Goal: Task Accomplishment & Management: Use online tool/utility

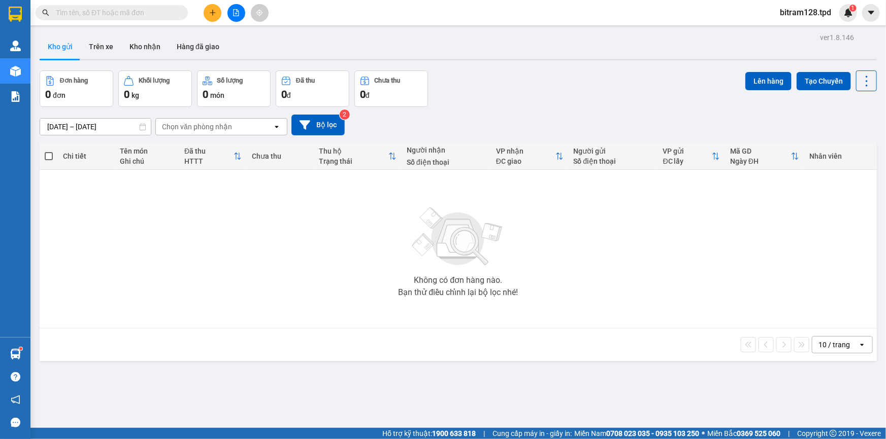
scroll to position [10, 0]
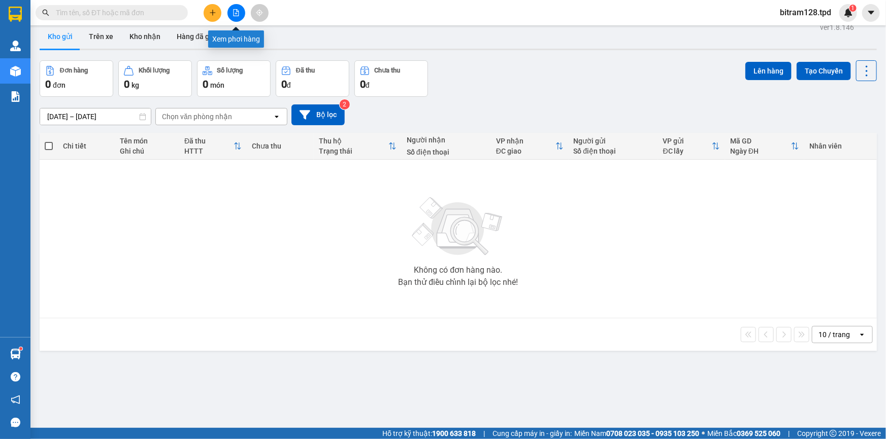
click at [236, 15] on icon "file-add" at bounding box center [236, 12] width 6 height 7
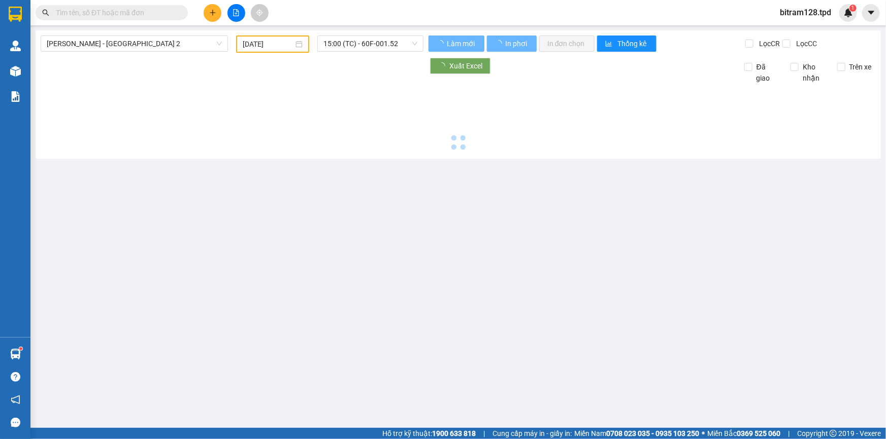
type input "[DATE]"
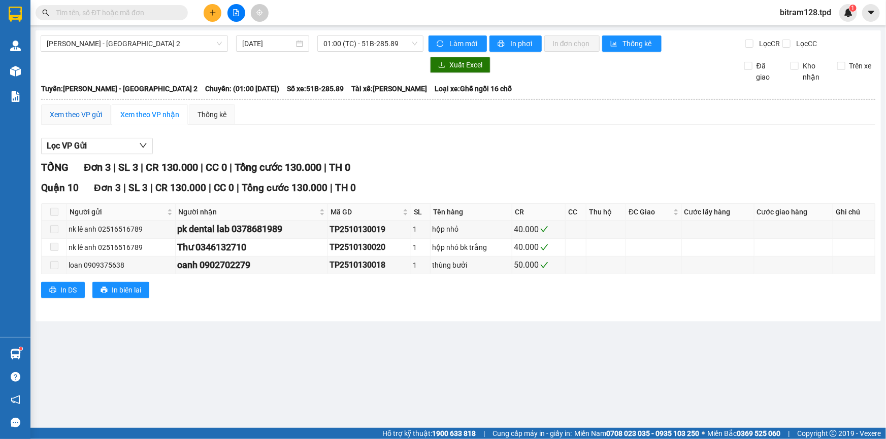
click at [84, 113] on div "Xem theo VP gửi" at bounding box center [76, 114] width 52 height 11
click at [352, 46] on span "01:00 (TC) - 51B-285.89" at bounding box center [370, 43] width 94 height 15
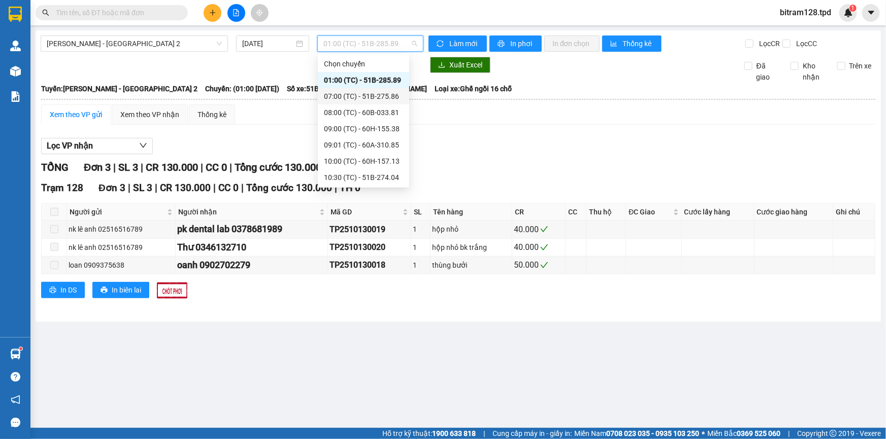
click at [366, 99] on div "07:00 (TC) - 51B-275.86" at bounding box center [363, 96] width 79 height 11
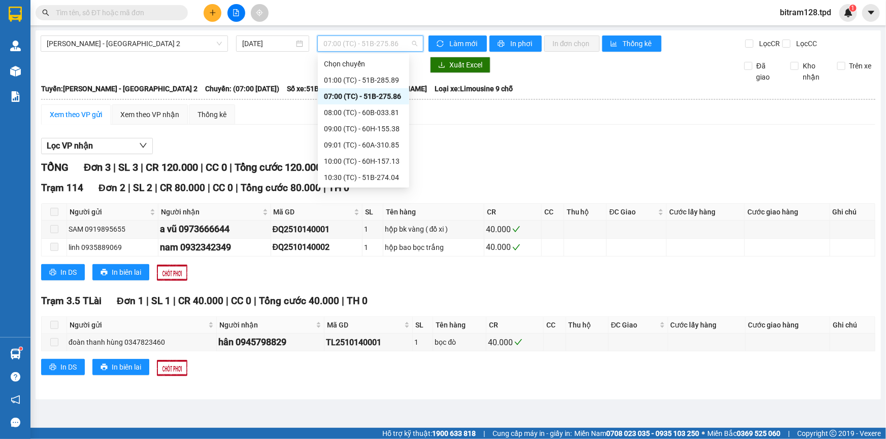
click at [373, 47] on span "07:00 (TC) - 51B-275.86" at bounding box center [370, 43] width 94 height 15
click at [386, 111] on div "08:00 (TC) - 60B-033.81" at bounding box center [363, 112] width 79 height 11
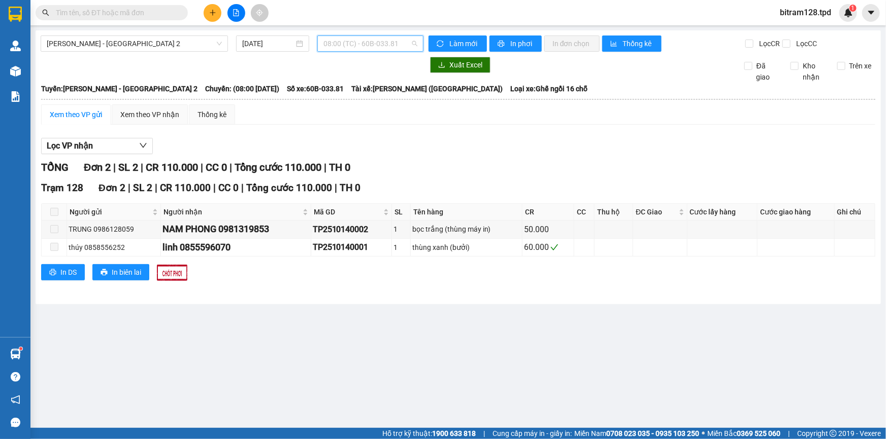
click at [402, 47] on span "08:00 (TC) - 60B-033.81" at bounding box center [370, 43] width 94 height 15
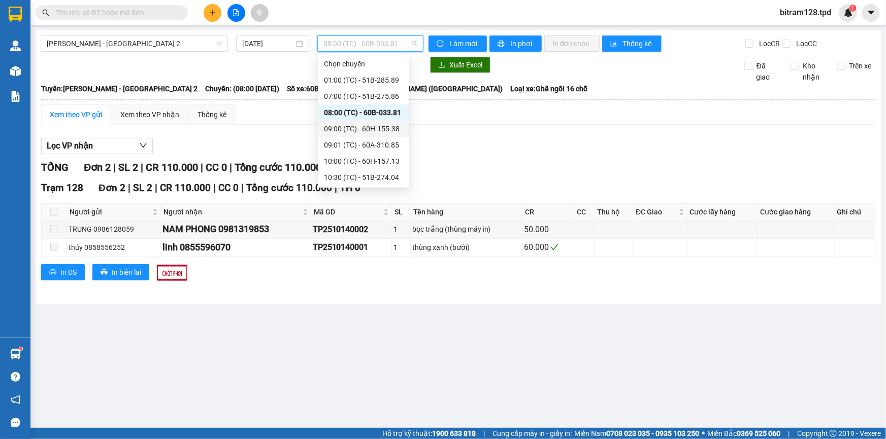
click at [387, 126] on div "09:00 (TC) - 60H-155.38" at bounding box center [363, 128] width 79 height 11
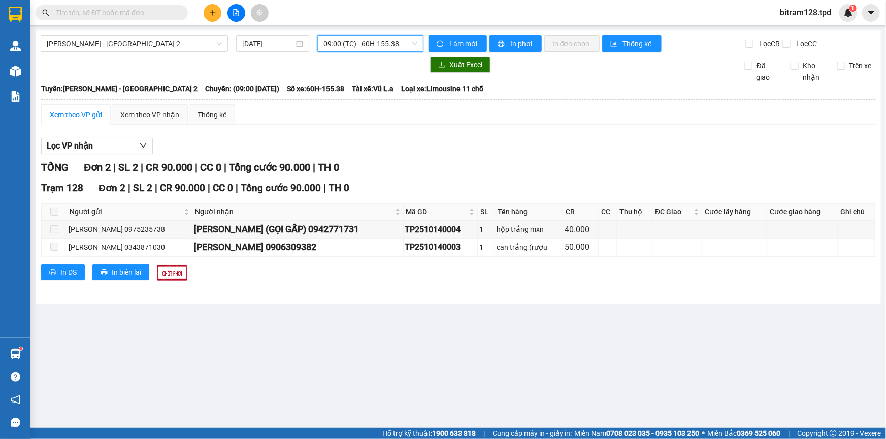
click at [378, 43] on span "09:00 (TC) - 60H-155.38" at bounding box center [370, 43] width 94 height 15
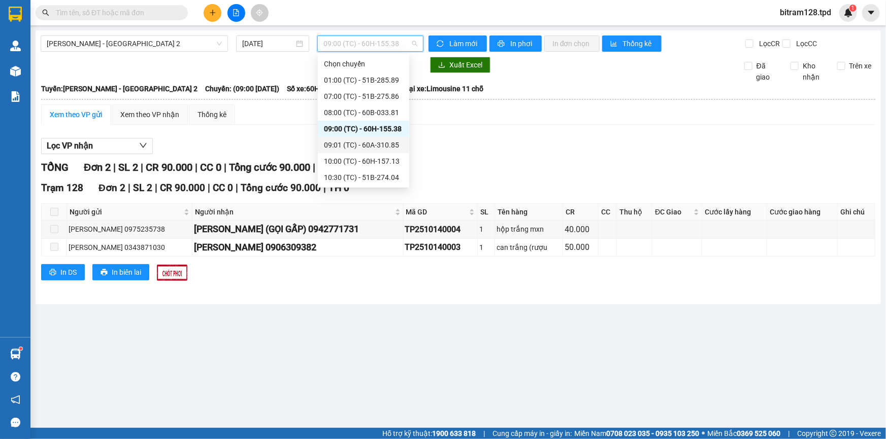
click at [378, 142] on div "09:01 (TC) - 60A-310.85" at bounding box center [363, 145] width 79 height 11
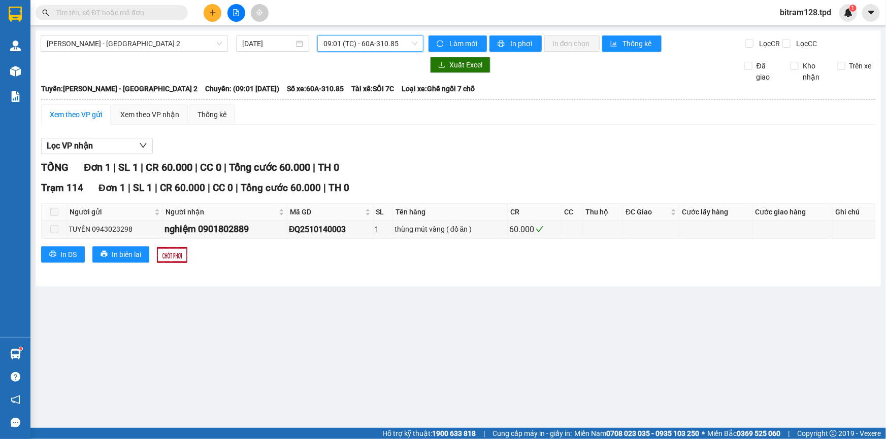
drag, startPoint x: 359, startPoint y: 44, endPoint x: 368, endPoint y: 70, distance: 27.3
click at [361, 44] on span "09:01 (TC) - 60A-310.85" at bounding box center [370, 43] width 94 height 15
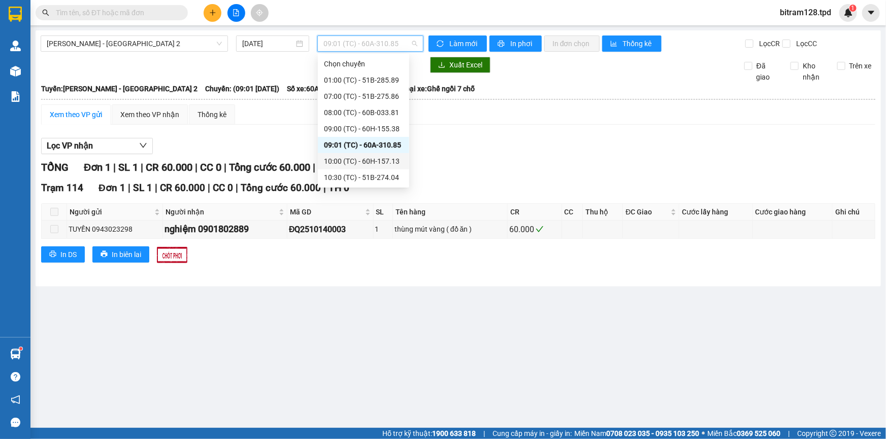
click at [388, 159] on div "10:00 (TC) - 60H-157.13" at bounding box center [363, 161] width 79 height 11
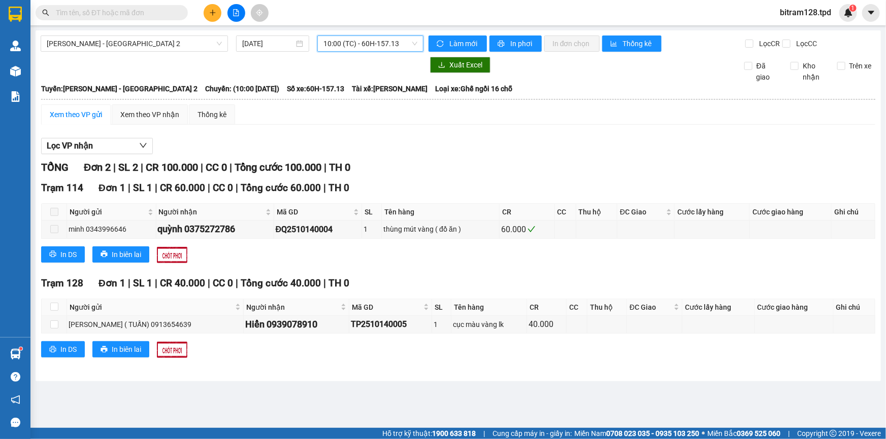
click at [396, 44] on span "10:00 (TC) - 60H-157.13" at bounding box center [370, 43] width 94 height 15
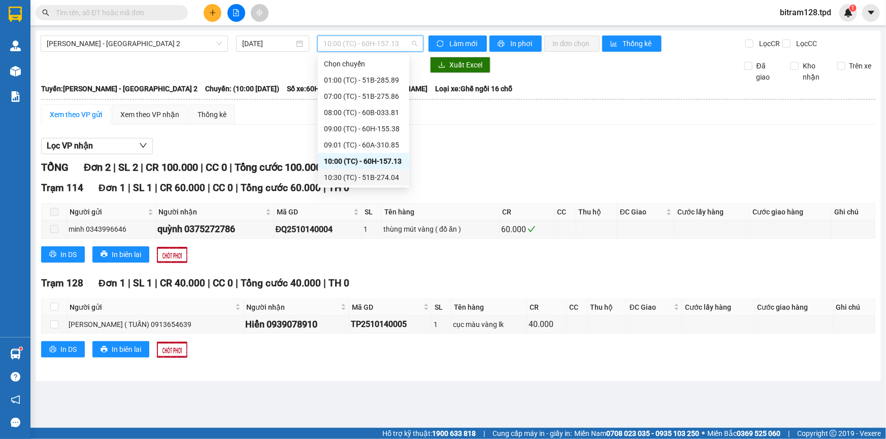
click at [395, 177] on div "10:30 (TC) - 51B-274.04" at bounding box center [363, 177] width 79 height 11
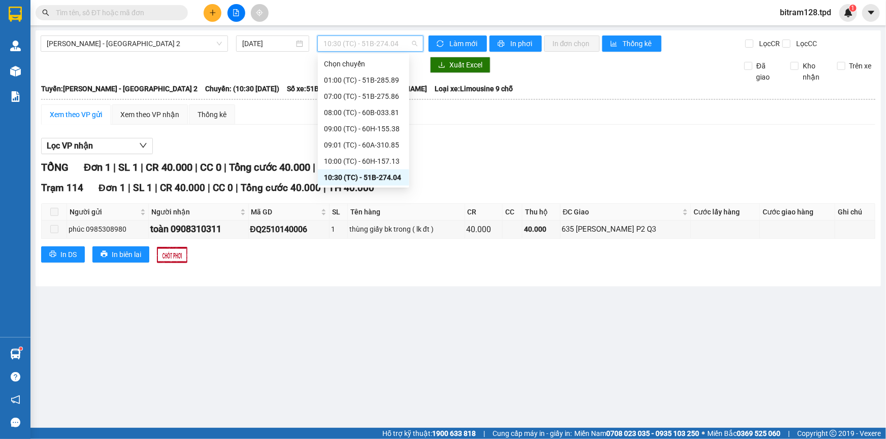
click at [364, 47] on span "10:30 (TC) - 51B-274.04" at bounding box center [370, 43] width 94 height 15
click at [381, 127] on div "11:00 (TC) - 60H-155.85" at bounding box center [363, 129] width 79 height 11
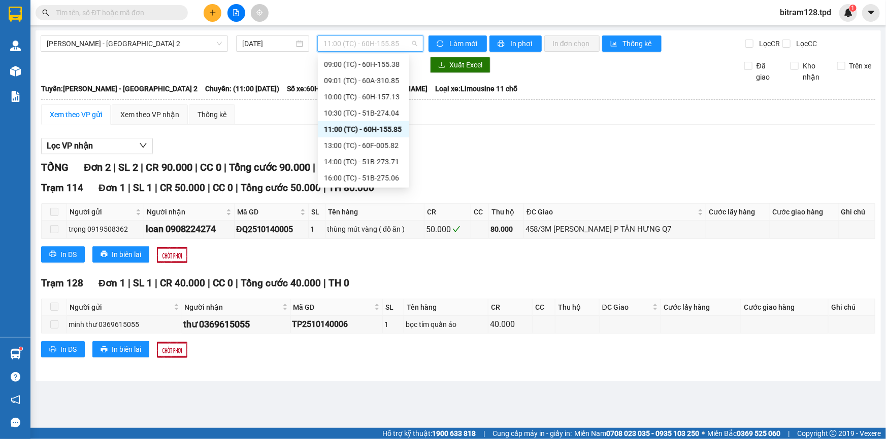
drag, startPoint x: 399, startPoint y: 47, endPoint x: 395, endPoint y: 54, distance: 8.2
click at [397, 47] on span "11:00 (TC) - 60H-155.85" at bounding box center [370, 43] width 94 height 15
click at [386, 144] on div "13:00 (TC) - 60F-005.82" at bounding box center [363, 145] width 79 height 11
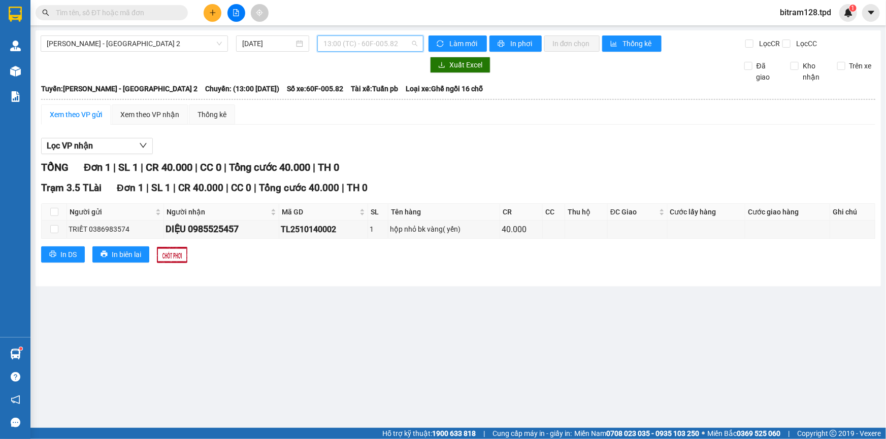
click at [365, 44] on span "13:00 (TC) - 60F-005.82" at bounding box center [370, 43] width 94 height 15
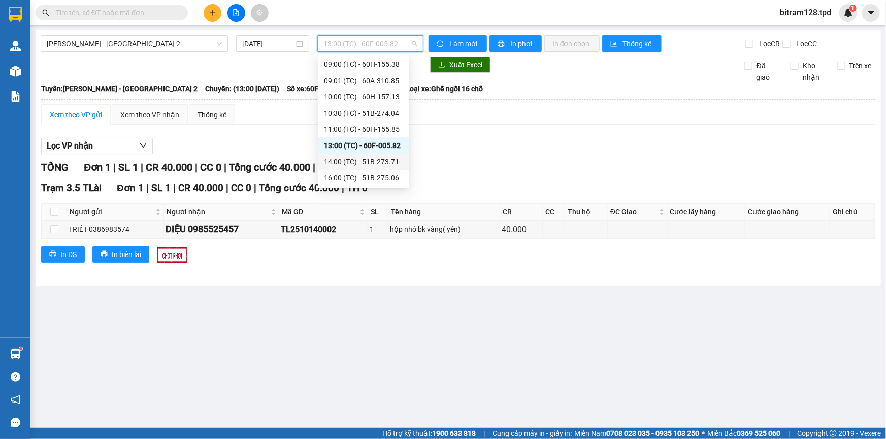
click at [381, 159] on div "14:00 (TC) - 51B-273.71" at bounding box center [363, 161] width 79 height 11
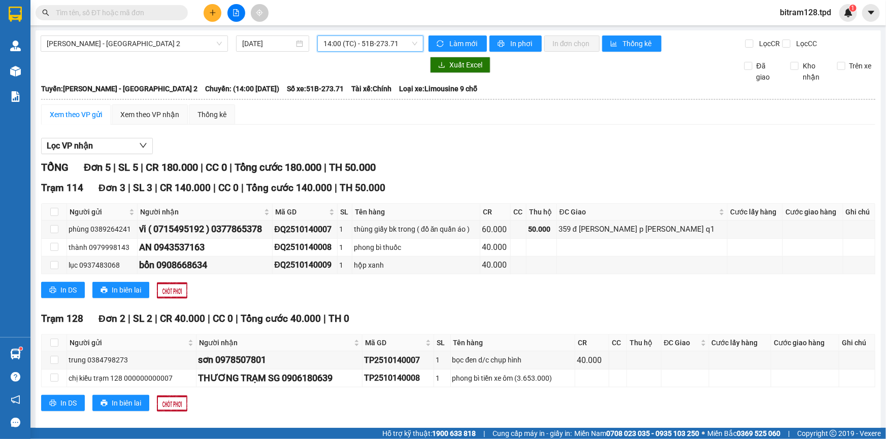
scroll to position [12, 0]
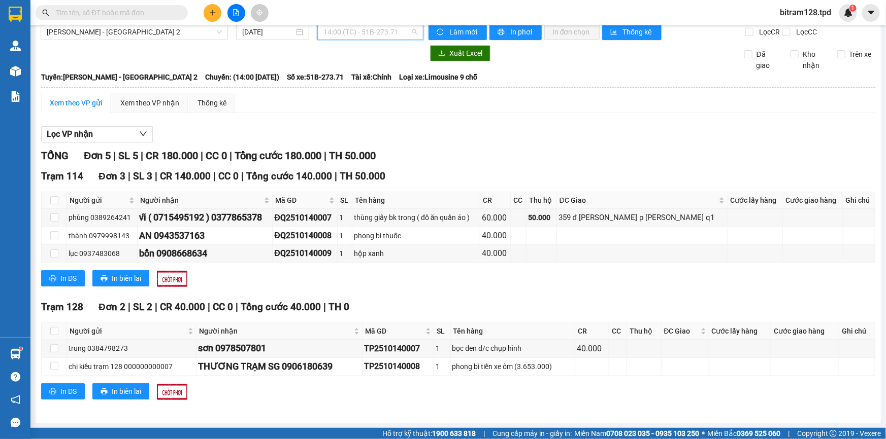
click at [391, 36] on span "14:00 (TC) - 51B-273.71" at bounding box center [370, 31] width 94 height 15
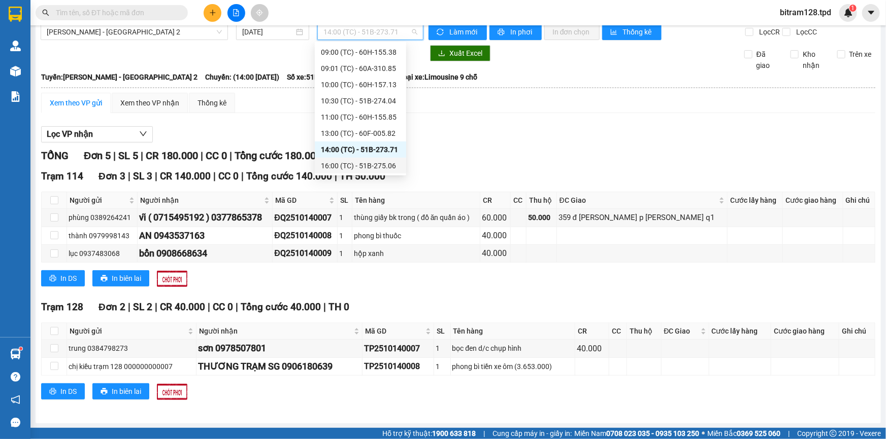
click at [384, 162] on div "16:00 (TC) - 51B-275.06" at bounding box center [360, 165] width 79 height 11
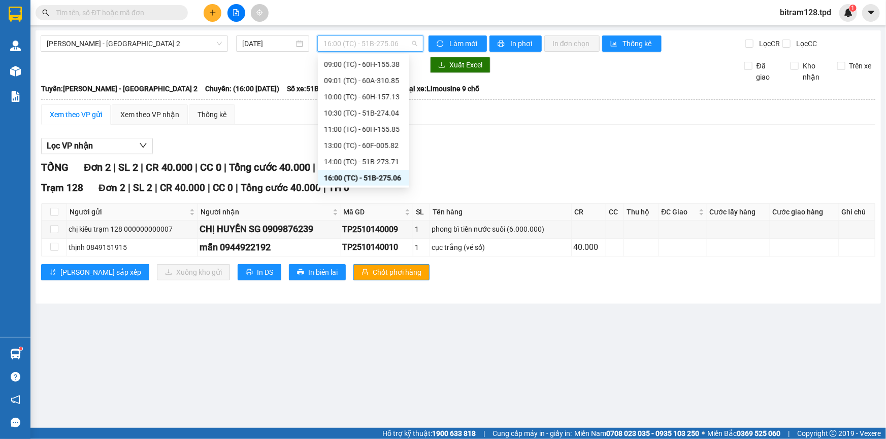
click at [393, 46] on span "16:00 (TC) - 51B-275.06" at bounding box center [370, 43] width 94 height 15
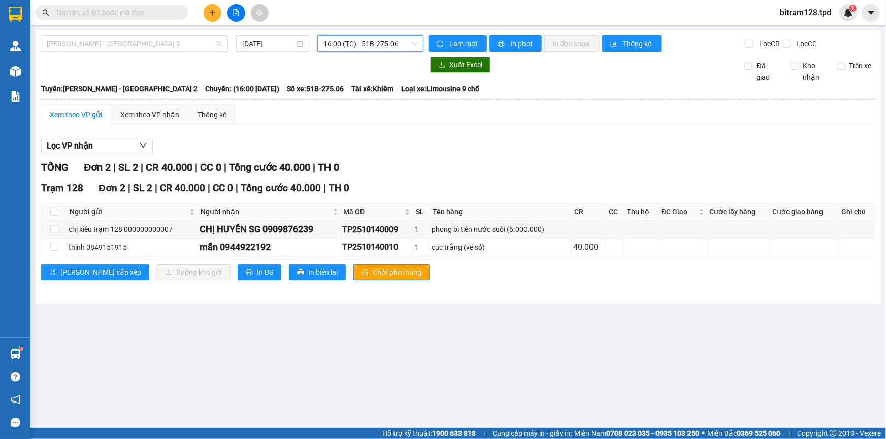
drag, startPoint x: 160, startPoint y: 42, endPoint x: 132, endPoint y: 78, distance: 45.9
click at [160, 43] on span "[PERSON_NAME] - [GEOGRAPHIC_DATA] 2" at bounding box center [134, 43] width 175 height 15
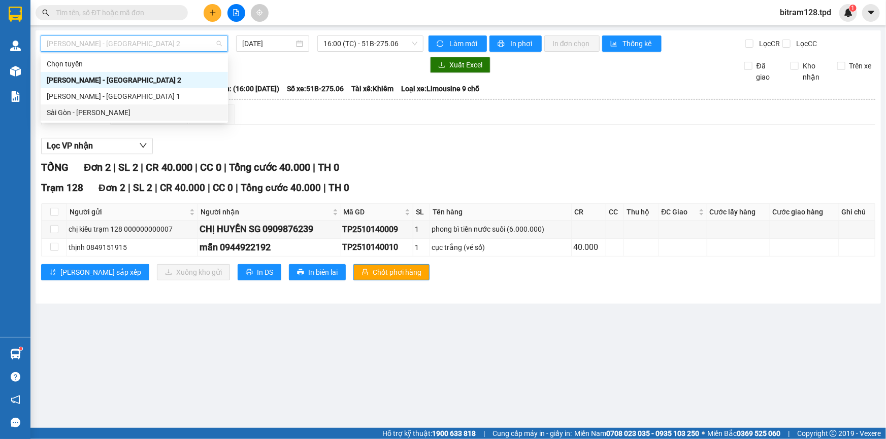
click at [101, 115] on div "Sài Gòn - [PERSON_NAME]" at bounding box center [134, 112] width 175 height 11
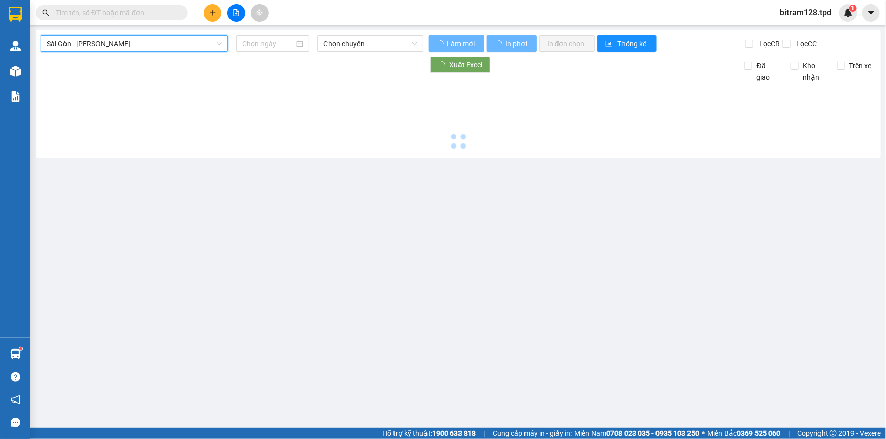
type input "[DATE]"
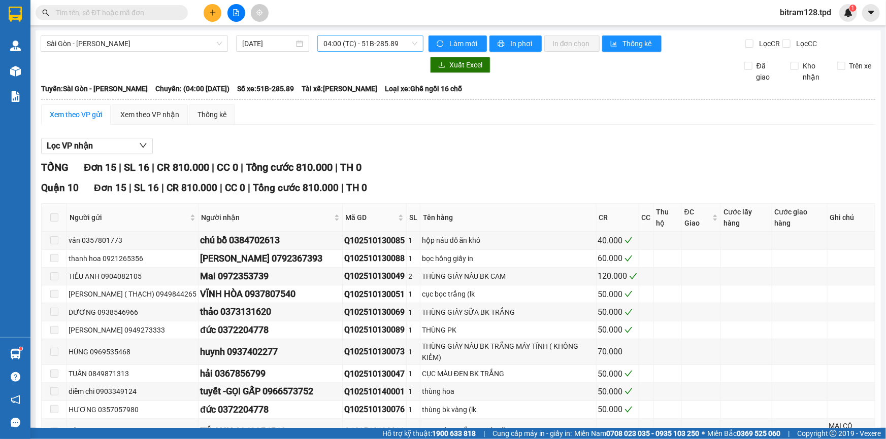
drag, startPoint x: 396, startPoint y: 31, endPoint x: 392, endPoint y: 36, distance: 5.8
click at [394, 34] on div "[GEOGRAPHIC_DATA] - [PERSON_NAME] [DATE] 04:00 (TC) - 51B-285.89 Làm mới In phơ…" at bounding box center [458, 296] width 845 height 533
click at [381, 43] on span "04:00 (TC) - 51B-285.89" at bounding box center [370, 43] width 94 height 15
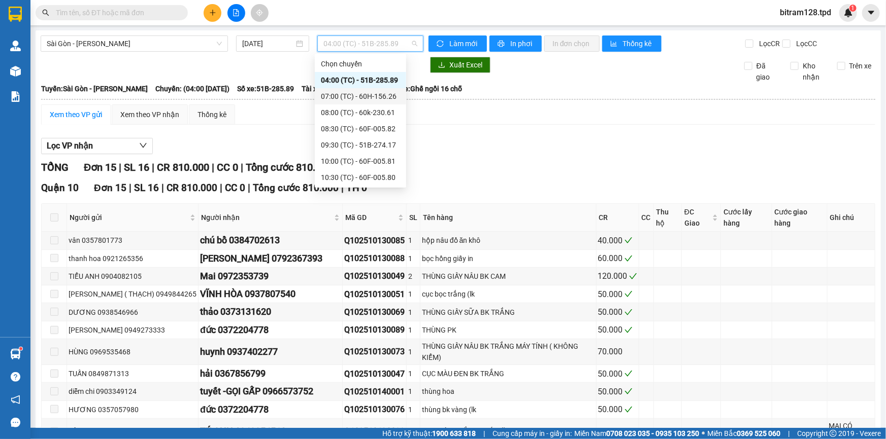
click at [384, 96] on div "07:00 (TC) - 60H-156.26" at bounding box center [360, 96] width 79 height 11
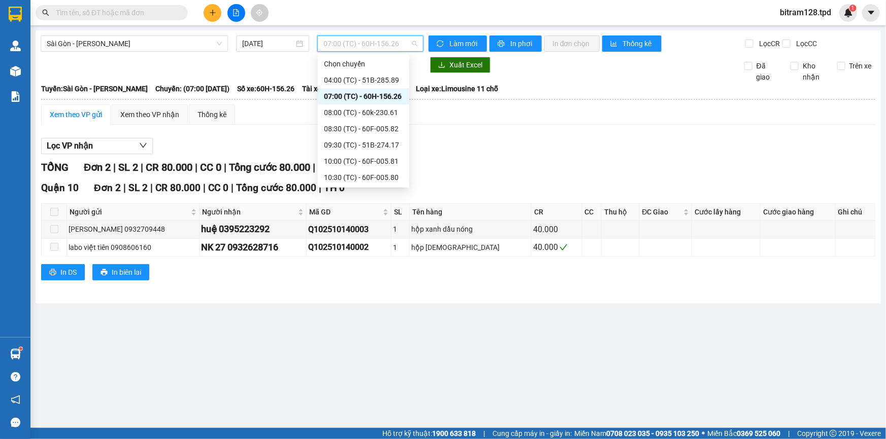
click at [345, 43] on span "07:00 (TC) - 60H-156.26" at bounding box center [370, 43] width 94 height 15
click at [360, 113] on div "08:00 (TC) - 60k-230.61" at bounding box center [363, 112] width 79 height 11
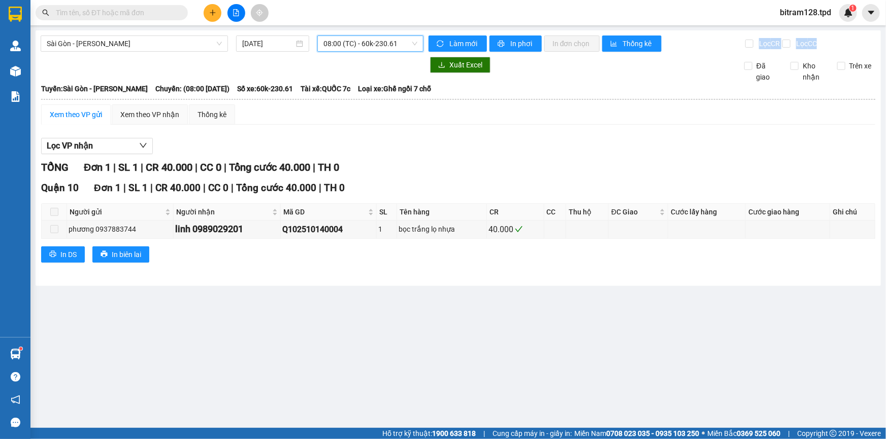
click at [398, 50] on div "[GEOGRAPHIC_DATA] - Phương Lâm [DATE] 08:00 08:00 (TC) - 60k-230.61 Làm mới In …" at bounding box center [458, 158] width 845 height 256
click at [396, 50] on span "08:00 (TC) - 60k-230.61" at bounding box center [370, 43] width 94 height 15
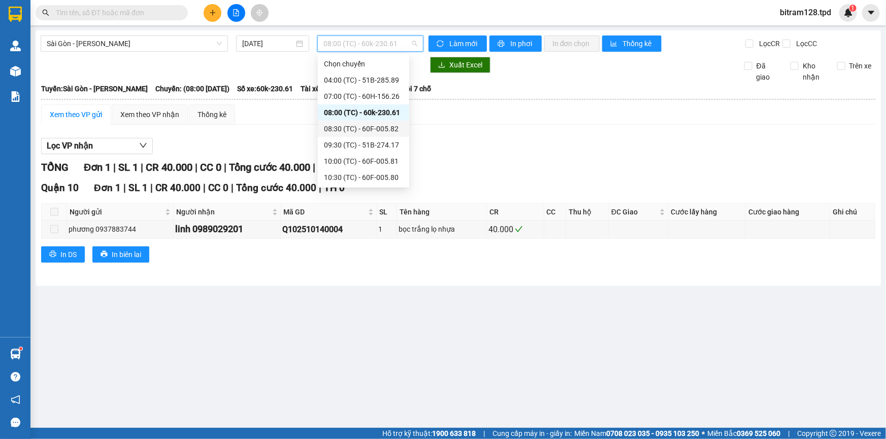
click at [387, 127] on div "08:30 (TC) - 60F-005.82" at bounding box center [363, 128] width 79 height 11
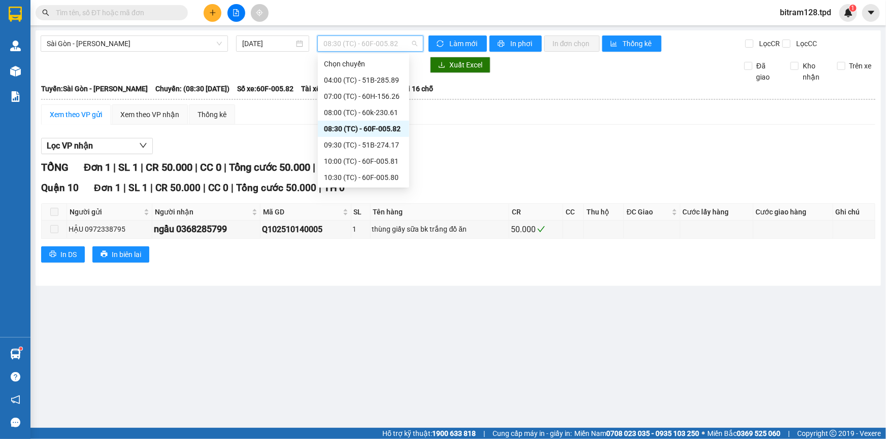
click at [353, 45] on span "08:30 (TC) - 60F-005.82" at bounding box center [370, 43] width 94 height 15
click at [370, 148] on div "09:30 (TC) - 51B-274.17" at bounding box center [363, 145] width 79 height 11
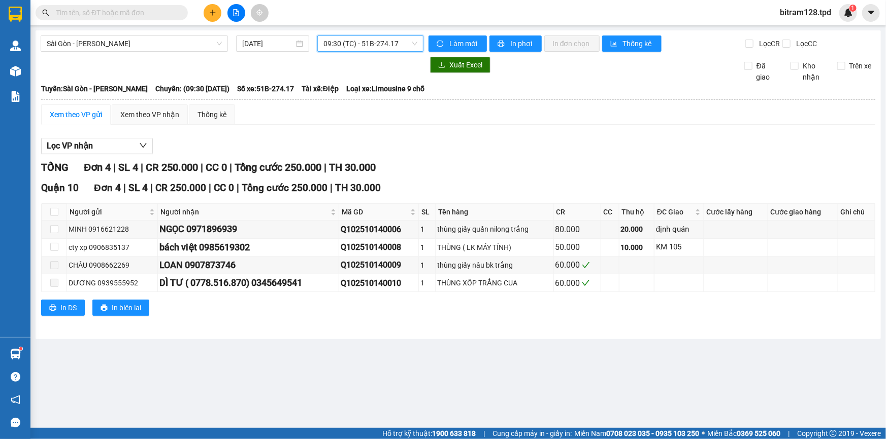
click at [368, 44] on span "09:30 (TC) - 51B-274.17" at bounding box center [370, 43] width 94 height 15
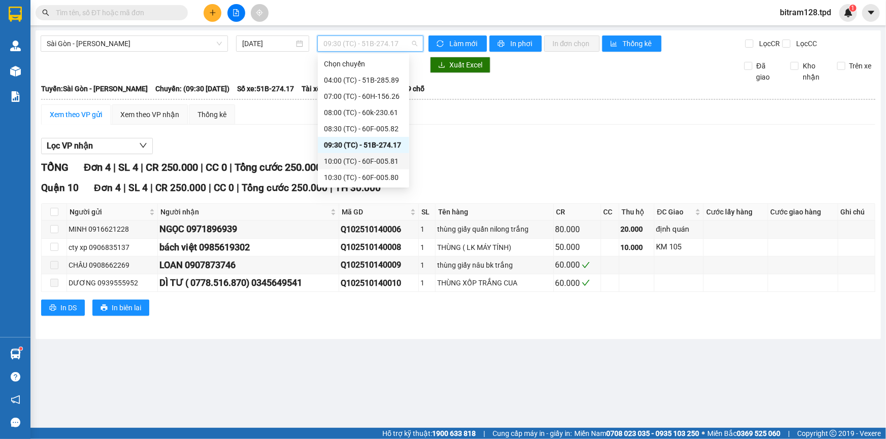
click at [366, 159] on div "10:00 (TC) - 60F-005.81" at bounding box center [363, 161] width 79 height 11
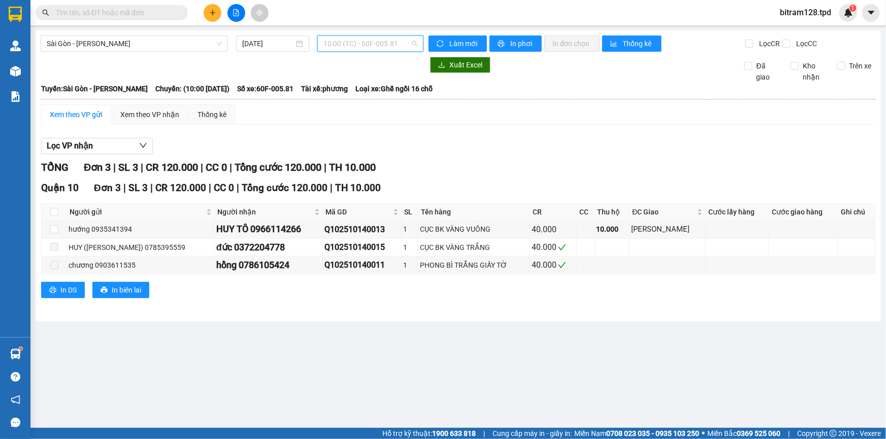
click at [371, 48] on span "10:00 (TC) - 60F-005.81" at bounding box center [370, 43] width 94 height 15
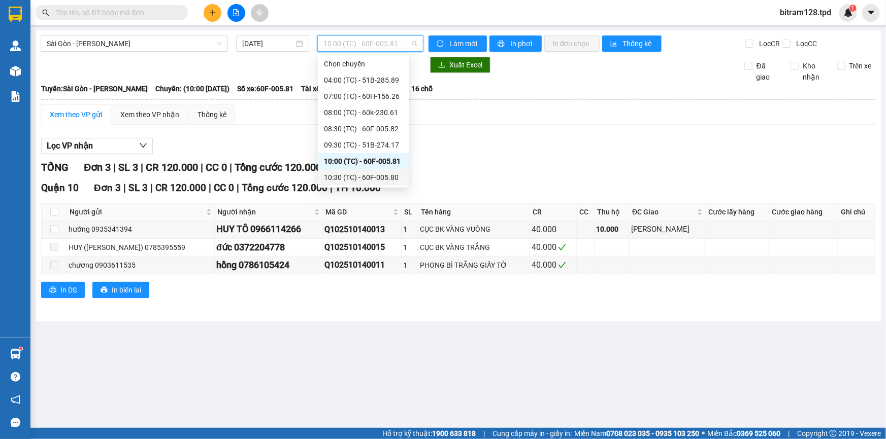
click at [385, 173] on div "10:30 (TC) - 60F-005.80" at bounding box center [363, 177] width 79 height 11
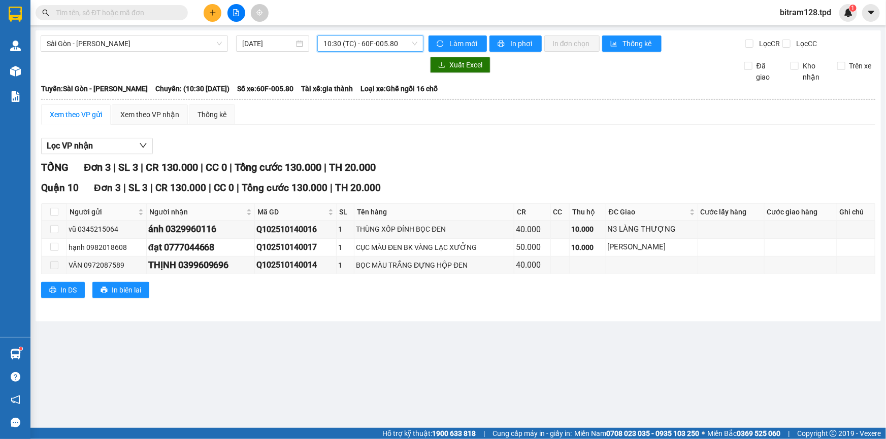
click at [391, 51] on div "10:30 (TC) - 60F-005.80" at bounding box center [370, 44] width 106 height 16
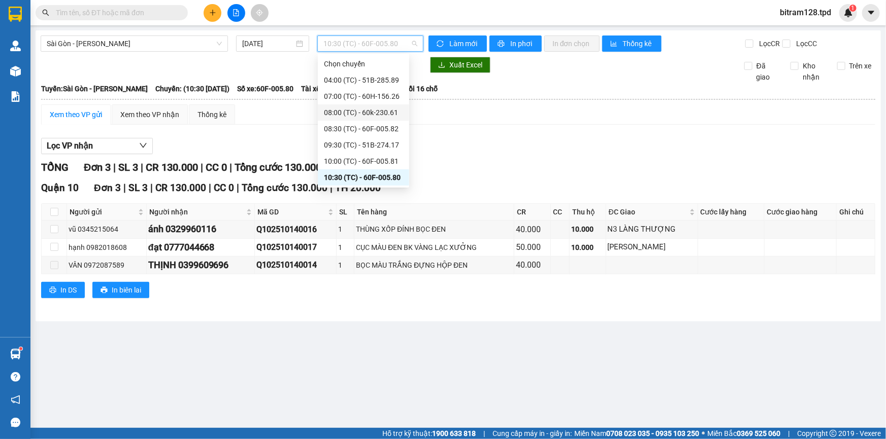
scroll to position [92, 0]
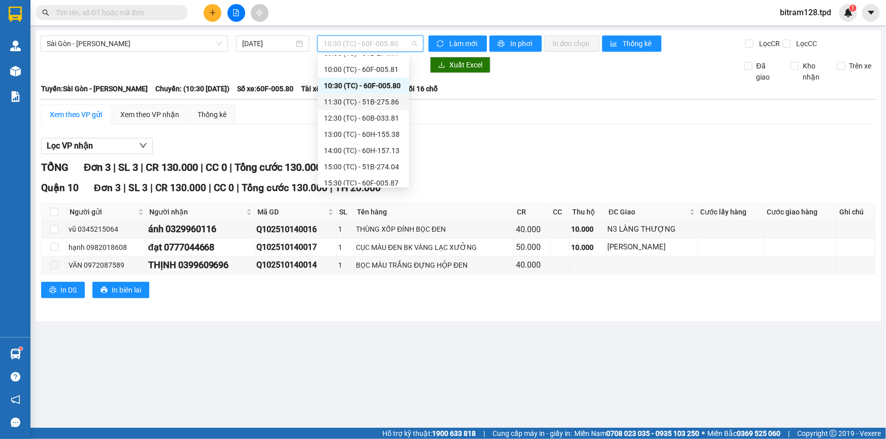
click at [396, 101] on div "11:30 (TC) - 51B-275.86" at bounding box center [363, 101] width 79 height 11
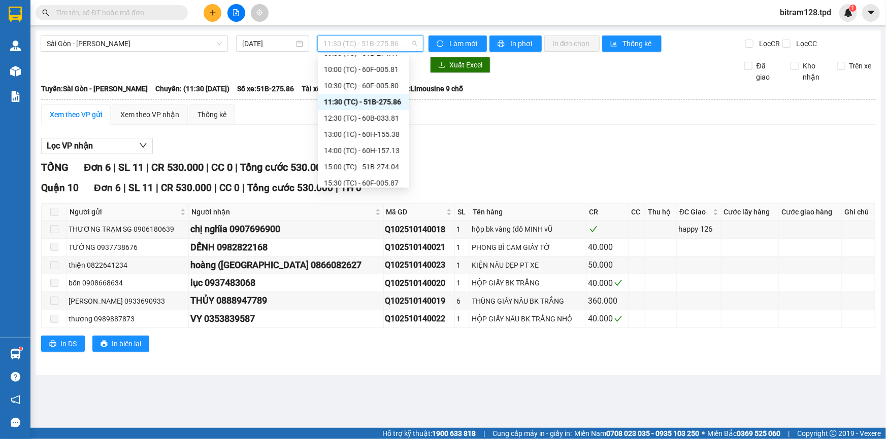
click at [391, 41] on span "11:30 (TC) - 51B-275.86" at bounding box center [370, 43] width 94 height 15
click at [380, 114] on div "12:30 (TC) - 60B-033.81" at bounding box center [363, 118] width 79 height 11
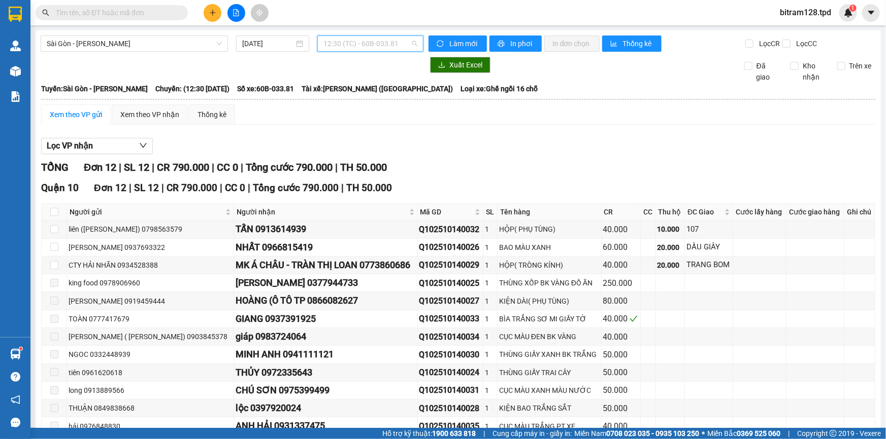
click at [365, 41] on span "12:30 (TC) - 60B-033.81" at bounding box center [370, 43] width 94 height 15
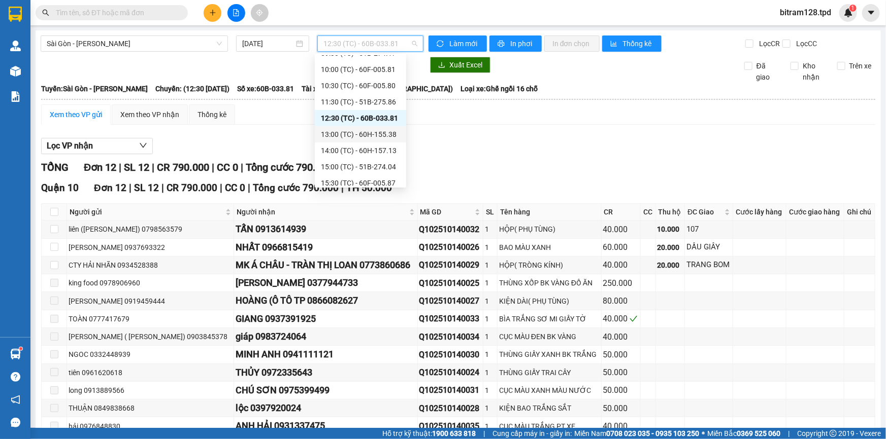
click at [369, 139] on div "13:00 (TC) - 60H-155.38" at bounding box center [360, 134] width 79 height 11
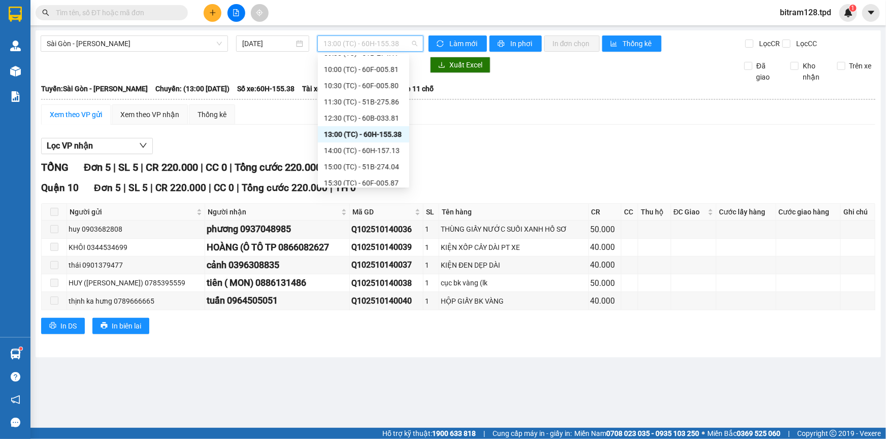
click at [379, 46] on span "13:00 (TC) - 60H-155.38" at bounding box center [370, 43] width 94 height 15
click at [385, 150] on div "14:00 (TC) - 60H-157.13" at bounding box center [363, 150] width 79 height 11
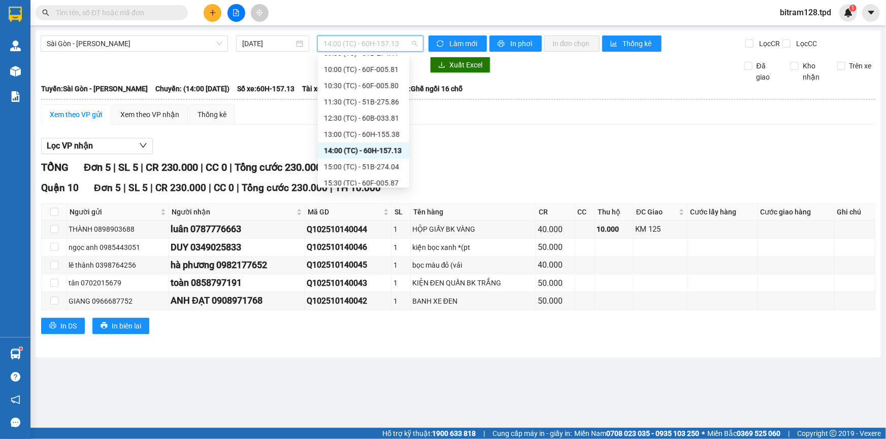
click at [358, 43] on span "14:00 (TC) - 60H-157.13" at bounding box center [370, 43] width 94 height 15
click at [387, 166] on div "15:00 (TC) - 51B-274.04" at bounding box center [363, 166] width 79 height 11
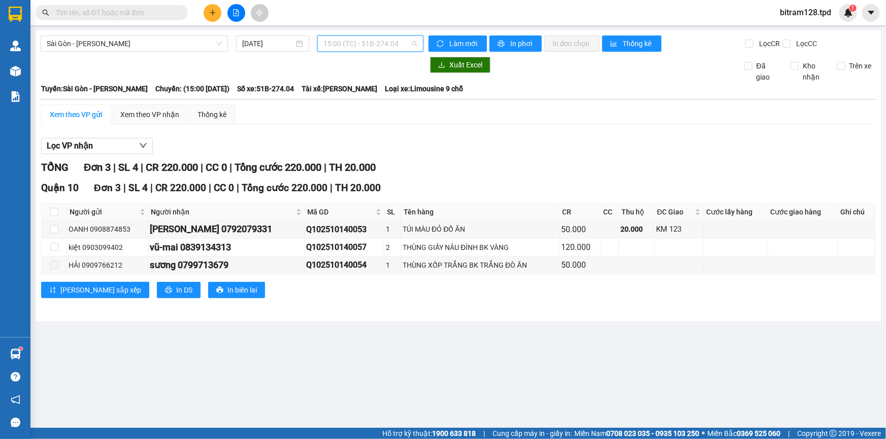
click at [361, 45] on span "15:00 (TC) - 51B-274.04" at bounding box center [370, 43] width 94 height 15
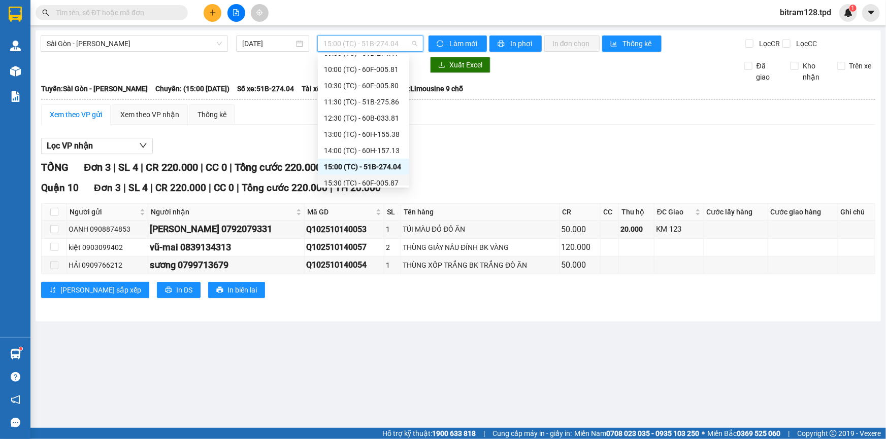
click at [386, 183] on div "15:30 (TC) - 60F-005.87" at bounding box center [363, 183] width 79 height 11
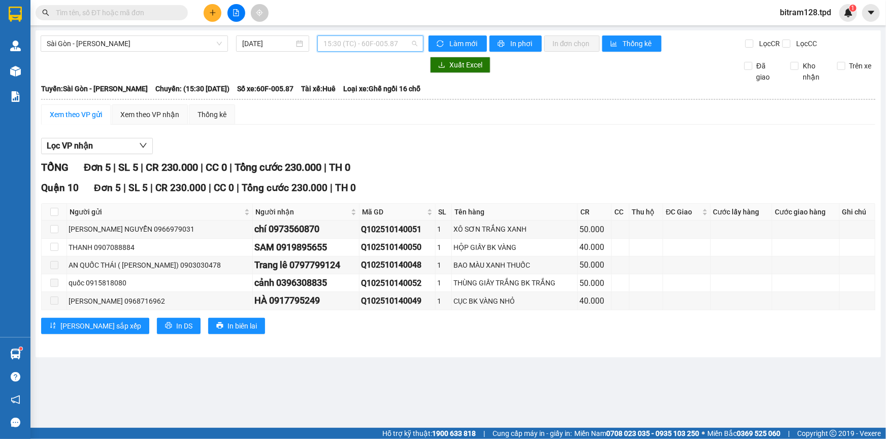
click at [358, 46] on span "15:30 (TC) - 60F-005.87" at bounding box center [370, 43] width 94 height 15
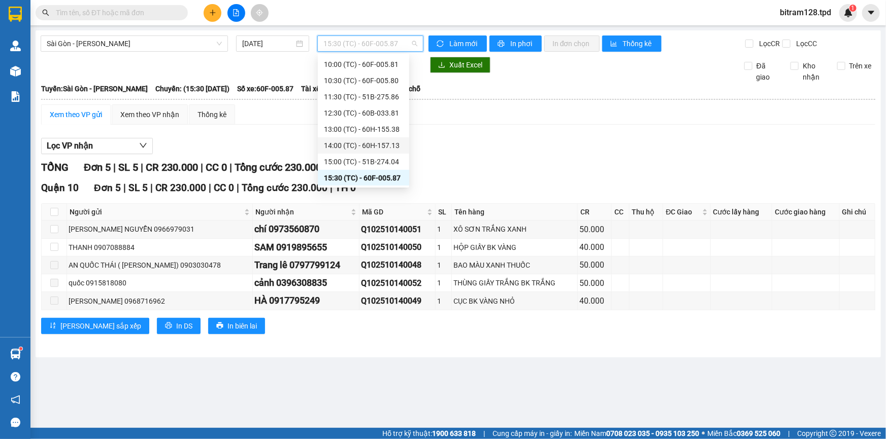
scroll to position [113, 0]
click at [382, 178] on div "16:15 (TC) - 51B-285.89" at bounding box center [363, 178] width 79 height 11
